Goal: Complete application form

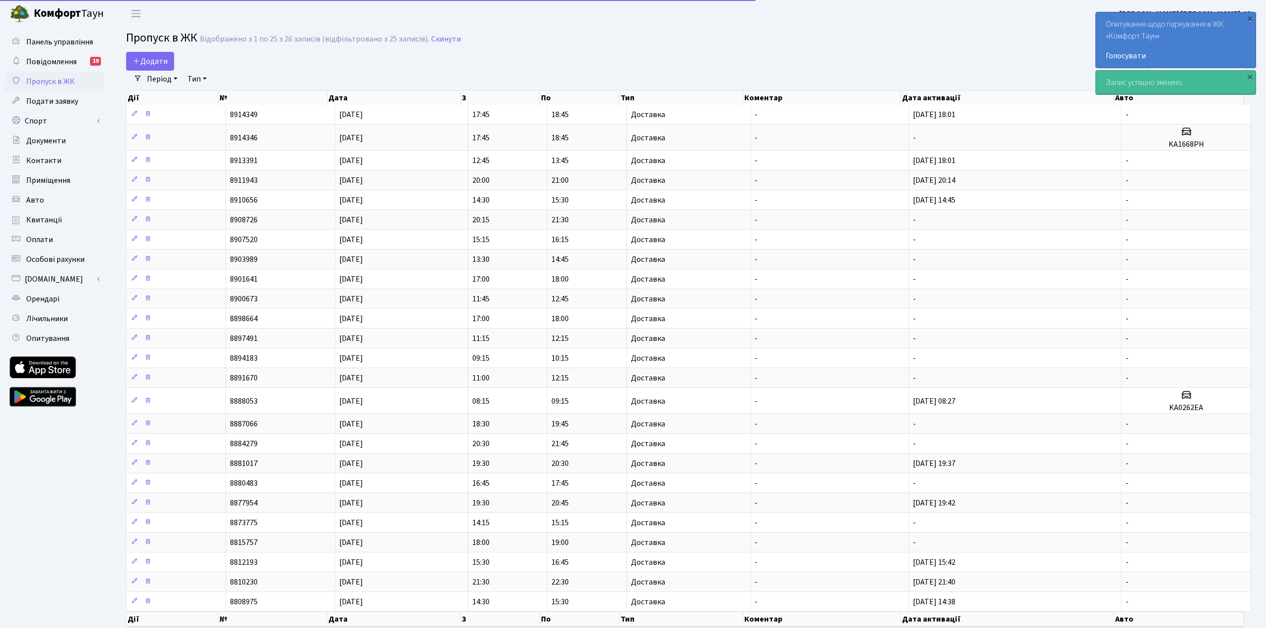
select select "25"
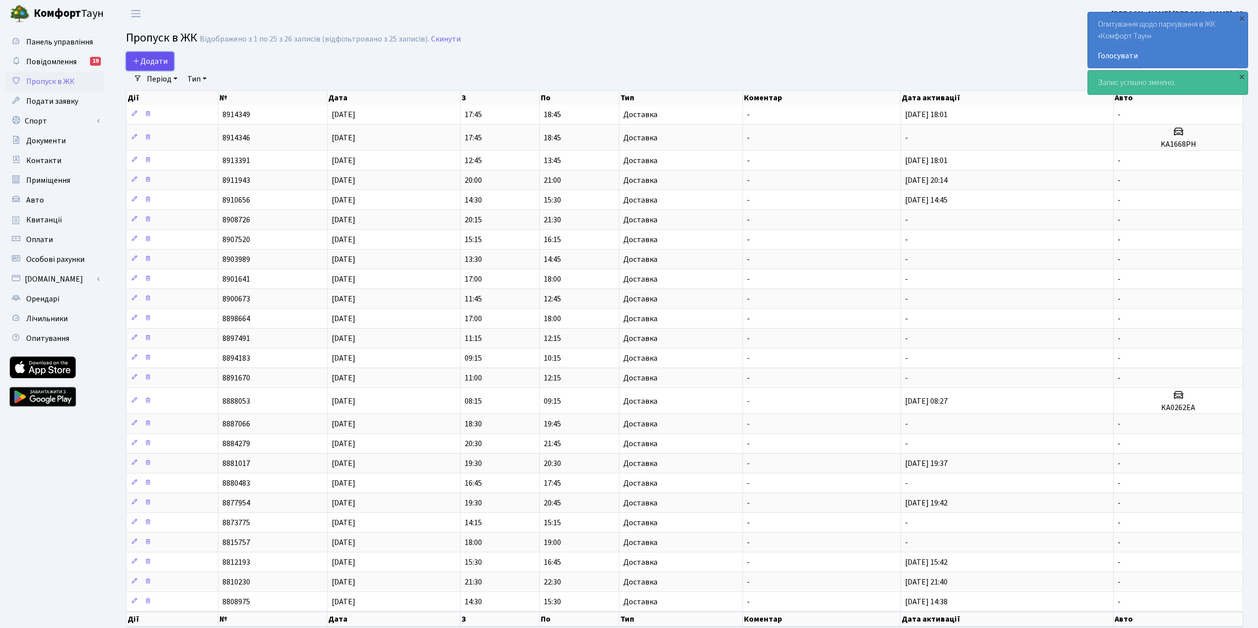
click at [152, 63] on span "Додати" at bounding box center [150, 61] width 35 height 11
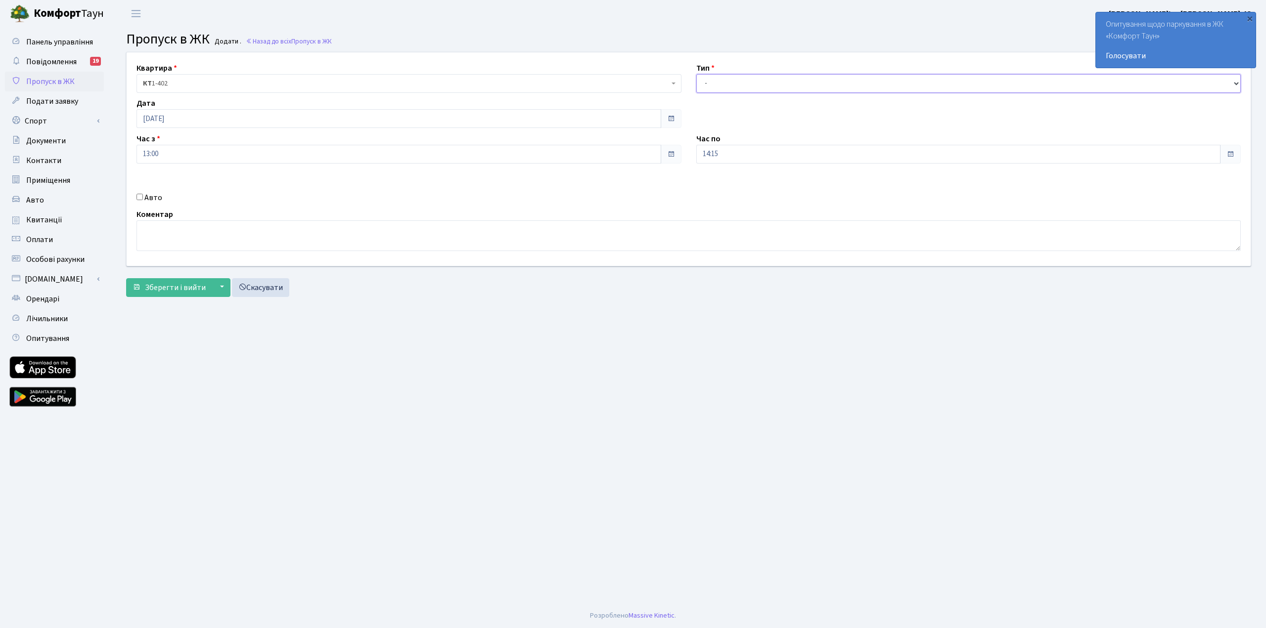
click at [786, 87] on select "- Доставка Таксі Гості Сервіс" at bounding box center [968, 83] width 545 height 19
select select "1"
click at [696, 74] on select "- Доставка Таксі Гості Сервіс" at bounding box center [968, 83] width 545 height 19
click at [185, 291] on span "Зберегти і вийти" at bounding box center [175, 287] width 61 height 11
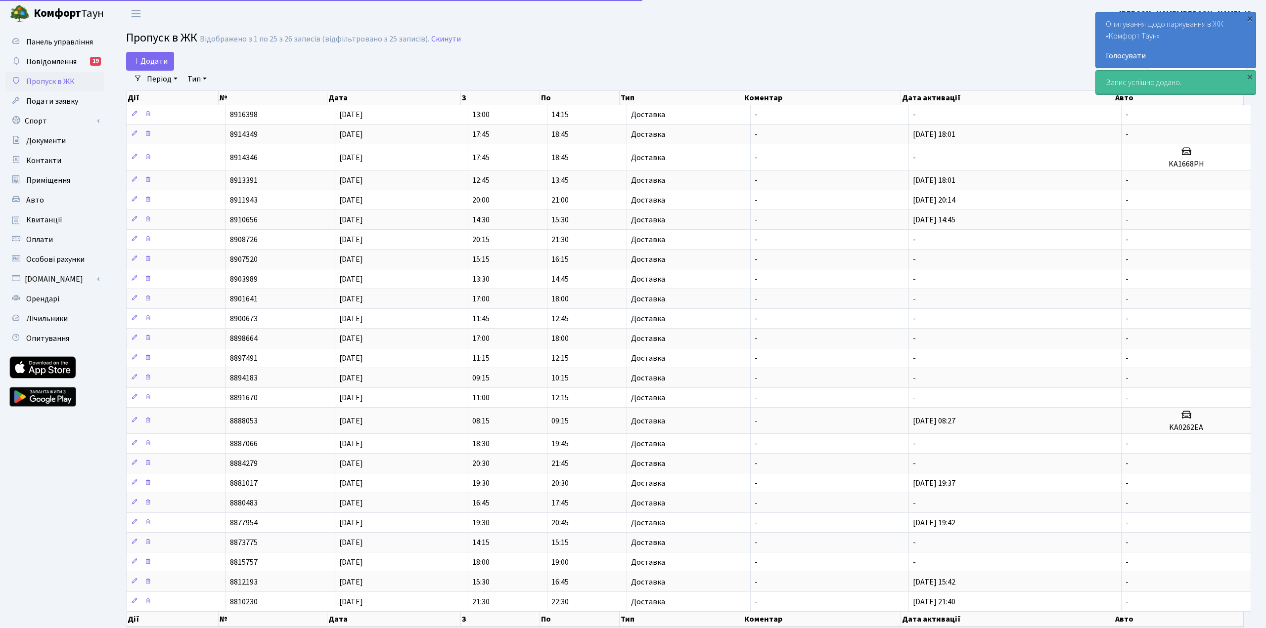
select select "25"
